Goal: Learn about a topic

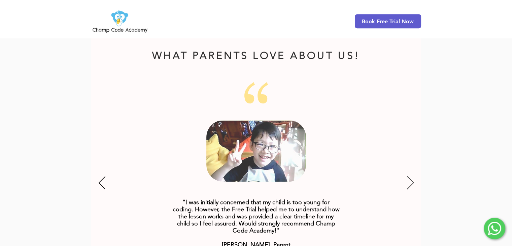
scroll to position [841, 0]
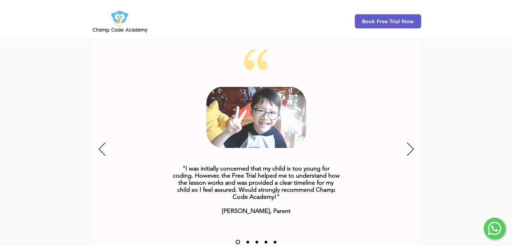
click at [405, 158] on div "Slideshow" at bounding box center [256, 149] width 330 height 202
click at [409, 143] on icon "Next" at bounding box center [410, 149] width 7 height 13
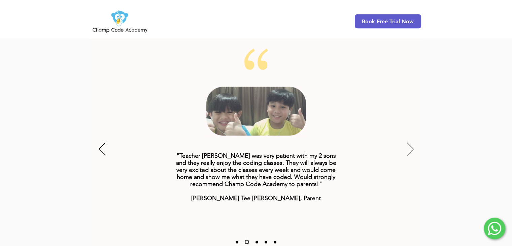
click at [409, 143] on icon "Next" at bounding box center [410, 149] width 7 height 13
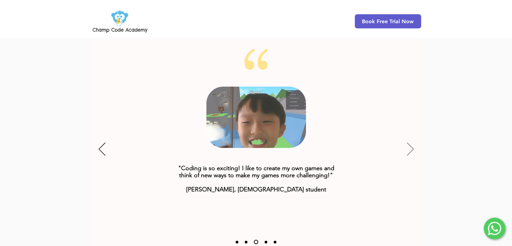
click at [409, 143] on icon "Next" at bounding box center [410, 149] width 7 height 13
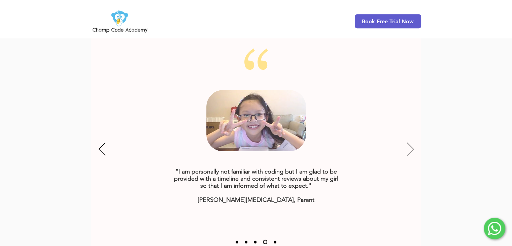
click at [409, 143] on icon "Next" at bounding box center [410, 149] width 7 height 13
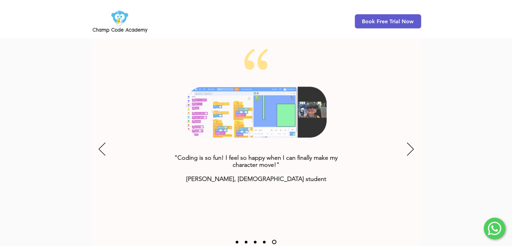
click at [270, 111] on icon "Online Coding Class for Kids" at bounding box center [256, 111] width 140 height 51
click at [293, 107] on icon "Online Coding Class for Kids" at bounding box center [256, 111] width 140 height 51
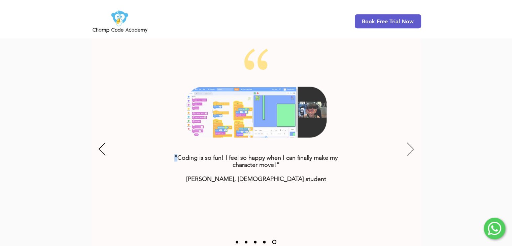
click at [410, 142] on icon "Next" at bounding box center [410, 148] width 7 height 13
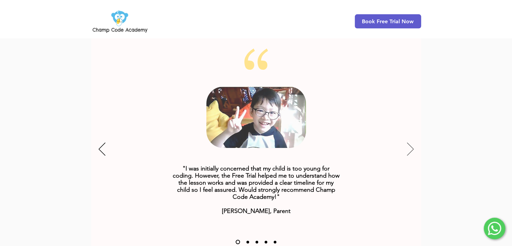
click at [410, 142] on icon "Next" at bounding box center [410, 148] width 7 height 13
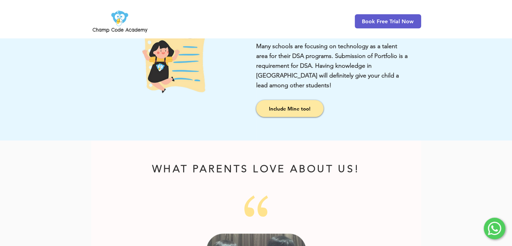
scroll to position [676, 0]
